Goal: Task Accomplishment & Management: Use online tool/utility

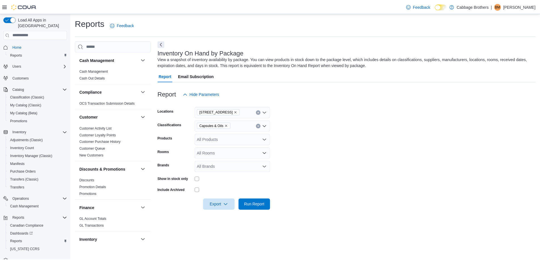
scroll to position [113, 0]
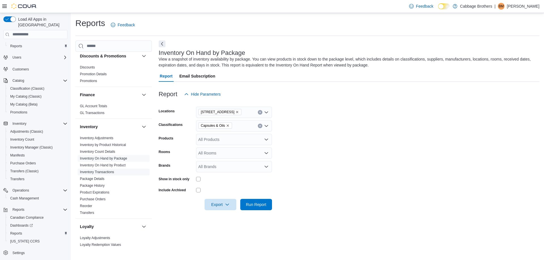
click at [104, 171] on link "Inventory Transactions" at bounding box center [97, 172] width 34 height 4
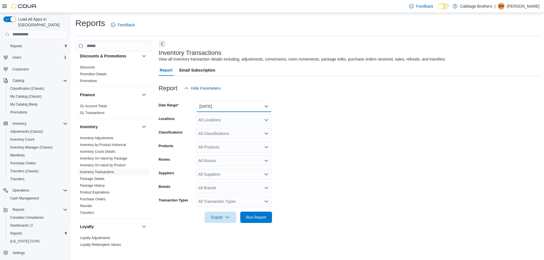
click at [214, 109] on button "[DATE]" at bounding box center [234, 106] width 76 height 11
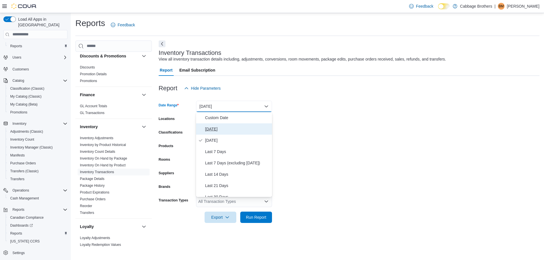
click at [216, 131] on span "[DATE]" at bounding box center [237, 129] width 65 height 7
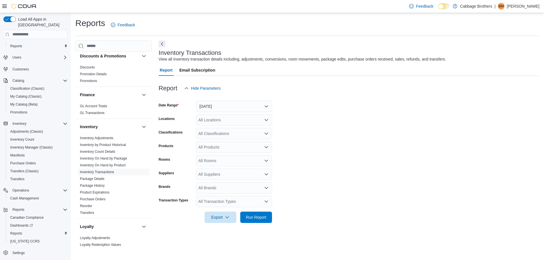
click at [349, 129] on form "Date Range [DATE] Locations All Locations Classifications All Classifications P…" at bounding box center [349, 158] width 381 height 129
click at [221, 121] on div "All Locations" at bounding box center [234, 119] width 76 height 11
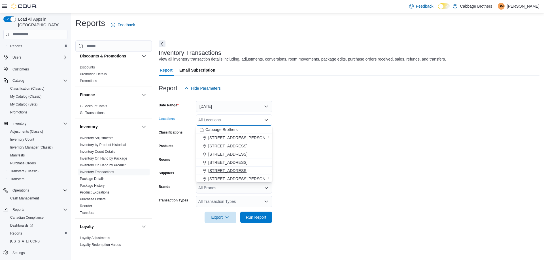
click at [221, 168] on span "[STREET_ADDRESS]" at bounding box center [227, 171] width 39 height 6
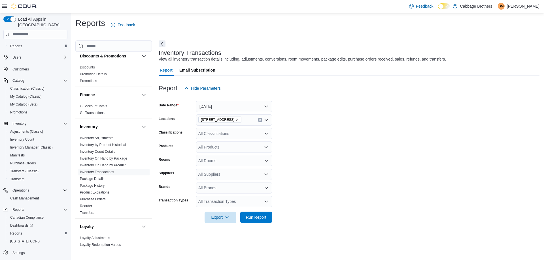
click at [352, 139] on form "Date Range [DATE] Locations [STREET_ADDRESS] Classifications All Classification…" at bounding box center [349, 158] width 381 height 129
click at [208, 189] on div "All Brands" at bounding box center [234, 188] width 76 height 11
type input "*****"
click at [230, 200] on span "[GEOGRAPHIC_DATA]" at bounding box center [234, 198] width 69 height 6
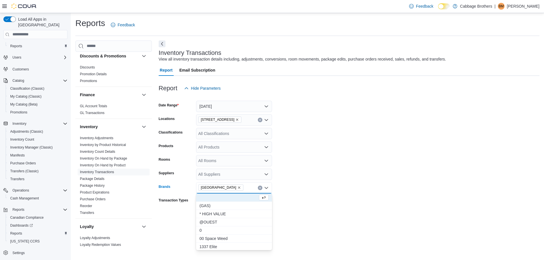
click at [301, 180] on form "Date Range [DATE] Locations [STREET_ADDRESS] Classifications All Classification…" at bounding box center [349, 158] width 381 height 129
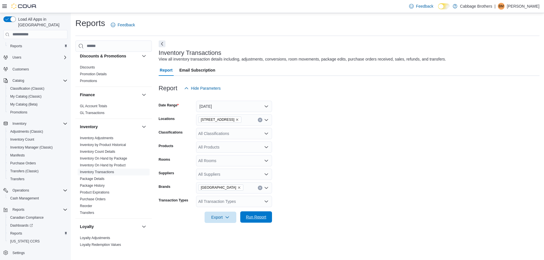
click at [264, 213] on span "Run Report" at bounding box center [256, 217] width 25 height 11
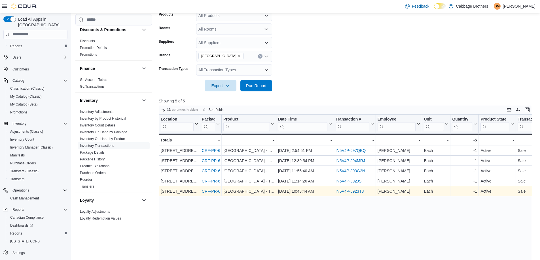
scroll to position [142, 0]
